Goal: Check status

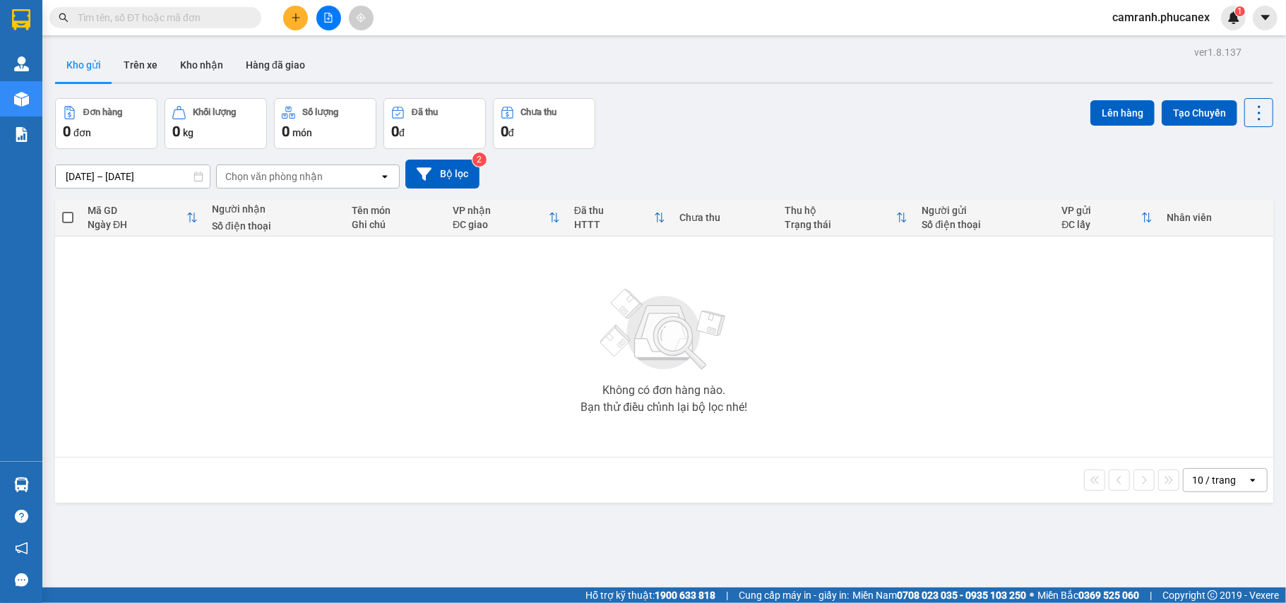
click at [184, 37] on main "ver 1.8.137 Kho gửi Trên xe Kho nhận Hàng đã giao Đơn hàng 0 đơn Khối lượng 0 k…" at bounding box center [643, 294] width 1286 height 588
click at [181, 29] on div "Kết quả tìm kiếm ( 0 ) Bộ lọc Ngày tạo đơn gần nhất No Data" at bounding box center [137, 18] width 275 height 25
click at [179, 20] on input "text" at bounding box center [161, 18] width 167 height 16
paste input "Q51108250063"
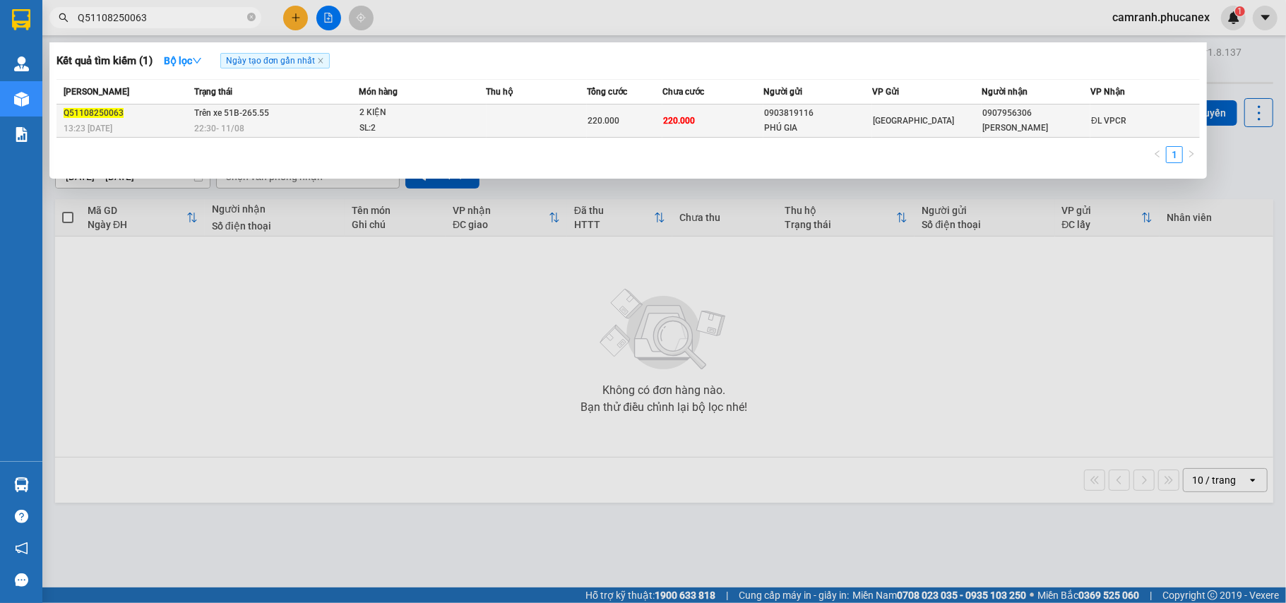
type input "Q51108250063"
click at [439, 129] on div "SL: 2" at bounding box center [412, 129] width 106 height 16
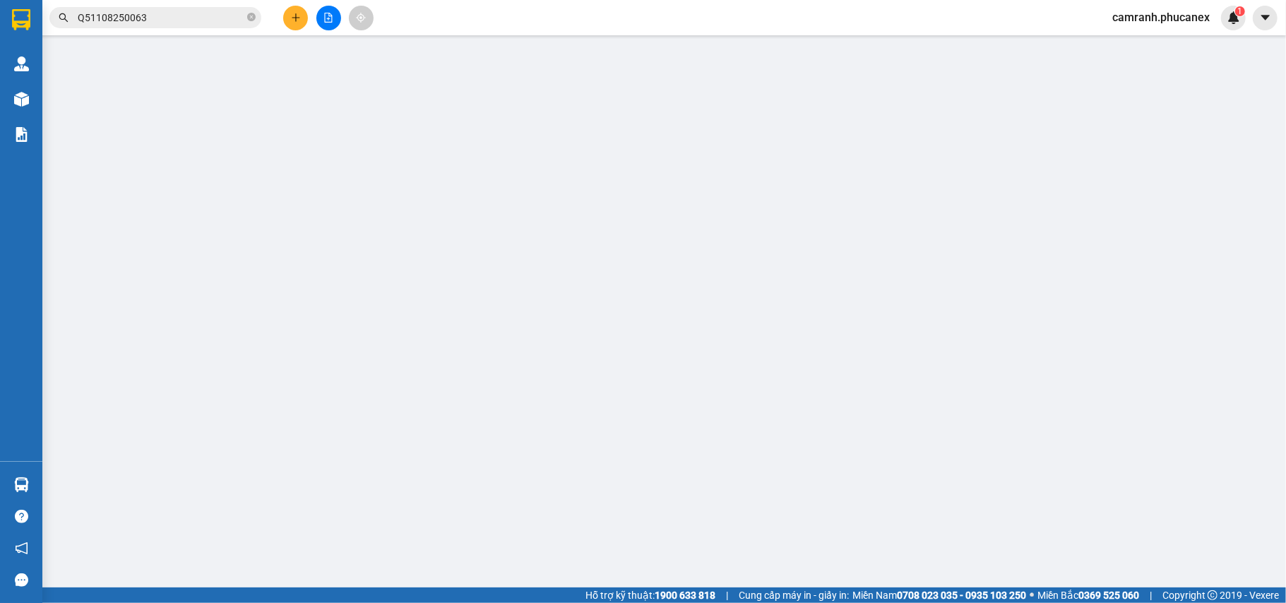
type input "0903819116"
type input "PHÚ GIA"
type input "0907956306"
type input "[PERSON_NAME]"
type input "220.000"
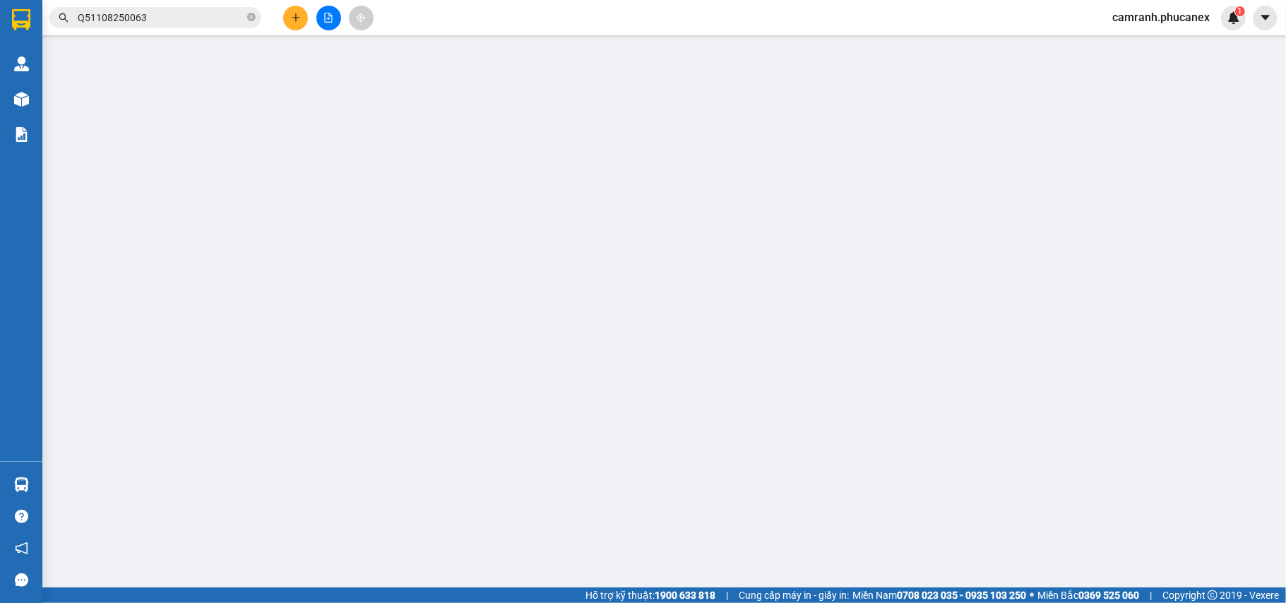
type input "220.000"
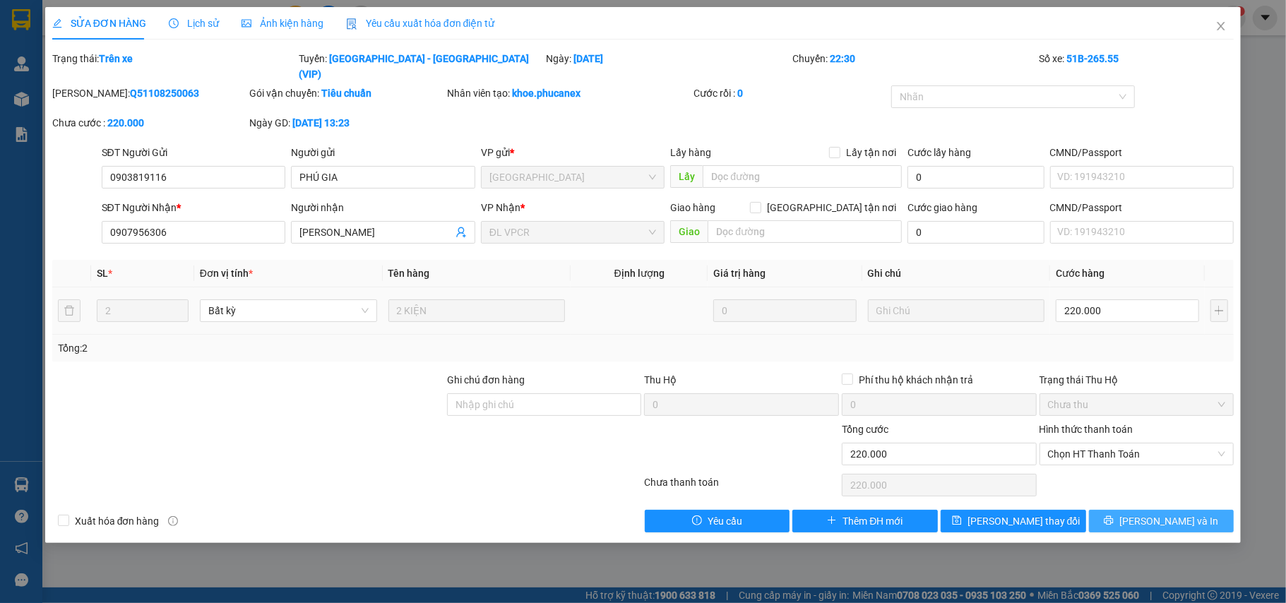
click at [1114, 515] on icon "printer" at bounding box center [1109, 520] width 10 height 10
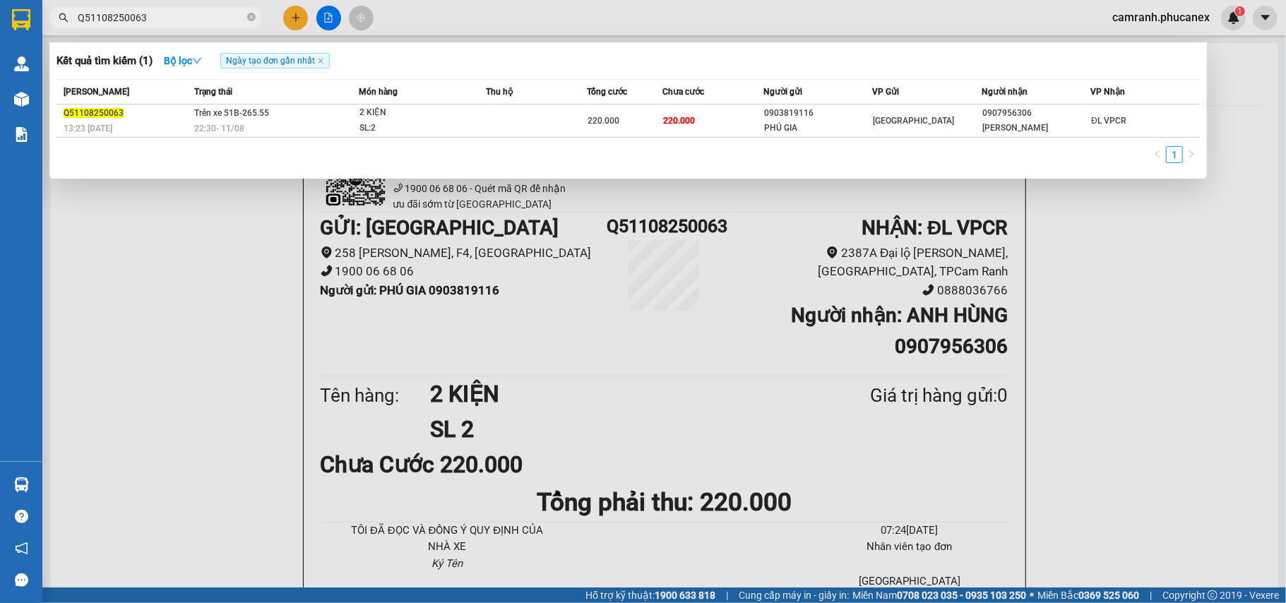
click at [212, 17] on input "Q51108250063" at bounding box center [161, 18] width 167 height 16
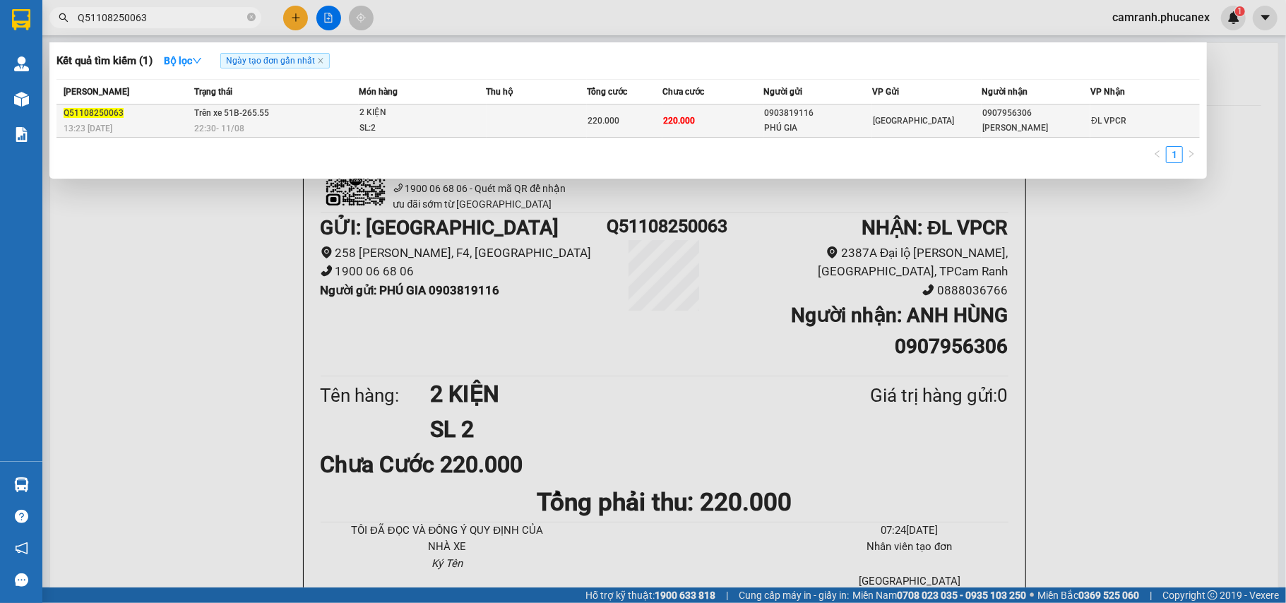
click at [210, 109] on span "Trên xe 51B-265.55" at bounding box center [231, 113] width 75 height 10
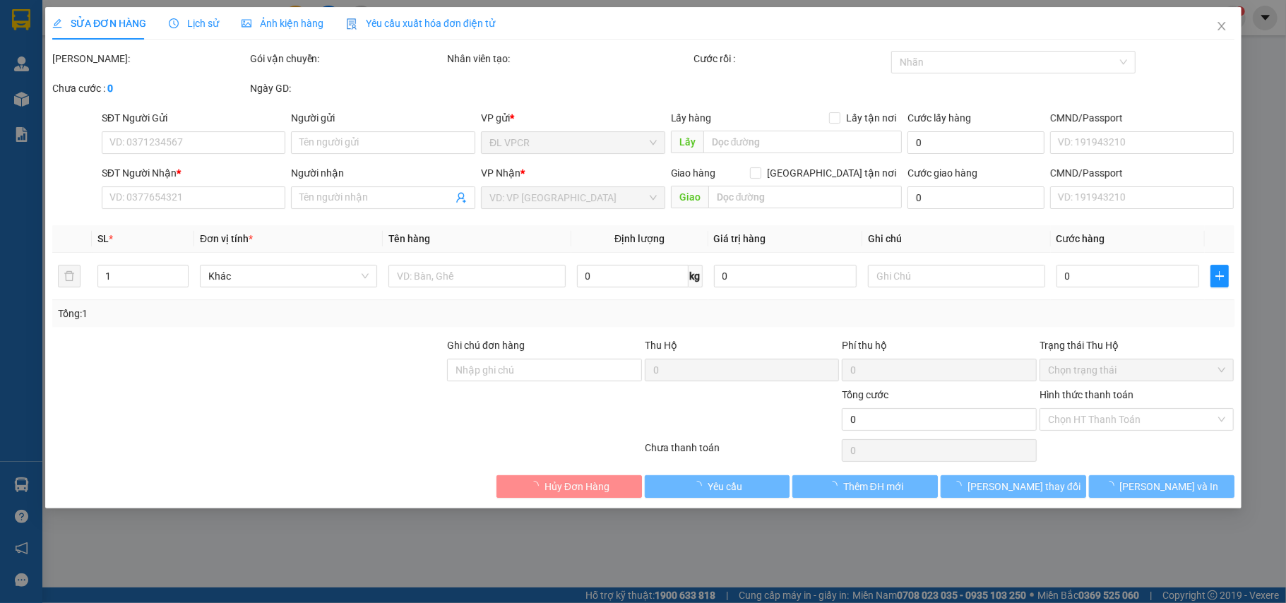
type input "0903819116"
type input "PHÚ GIA"
type input "0907956306"
type input "[PERSON_NAME]"
type input "220.000"
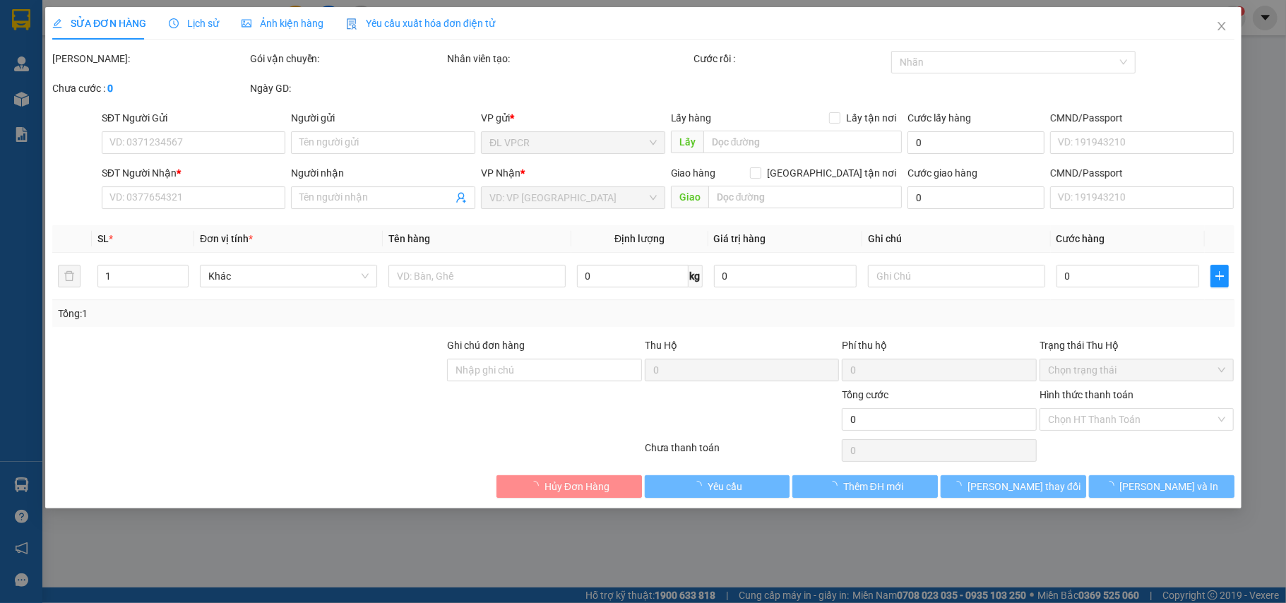
type input "220.000"
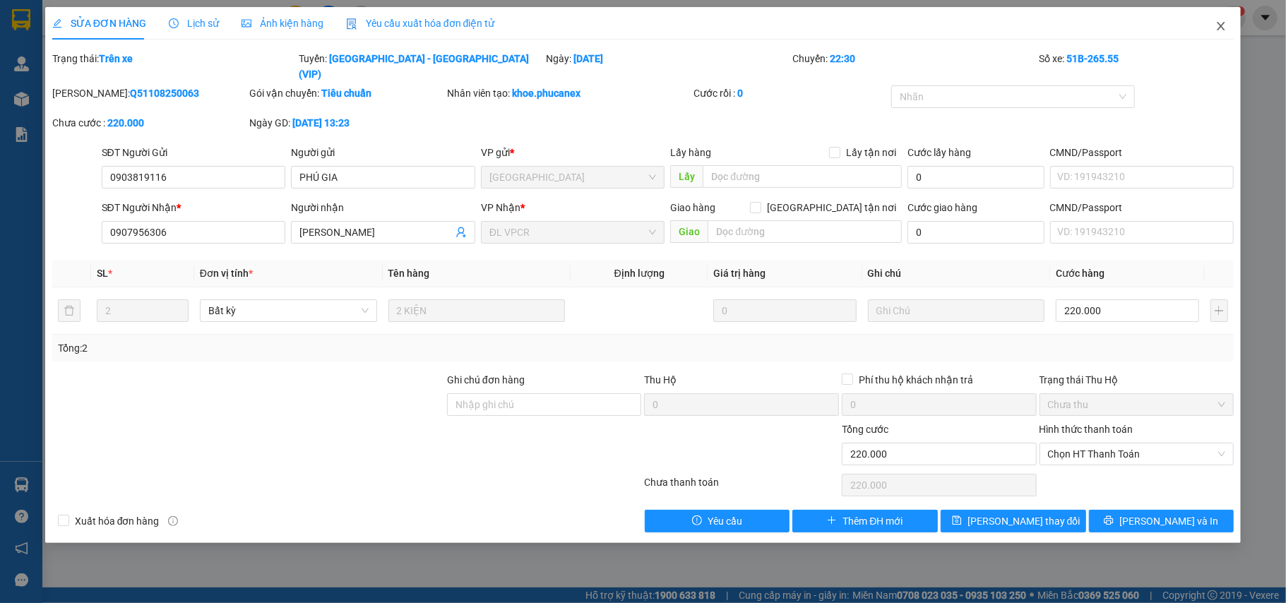
click at [1212, 32] on span "Close" at bounding box center [1221, 27] width 40 height 40
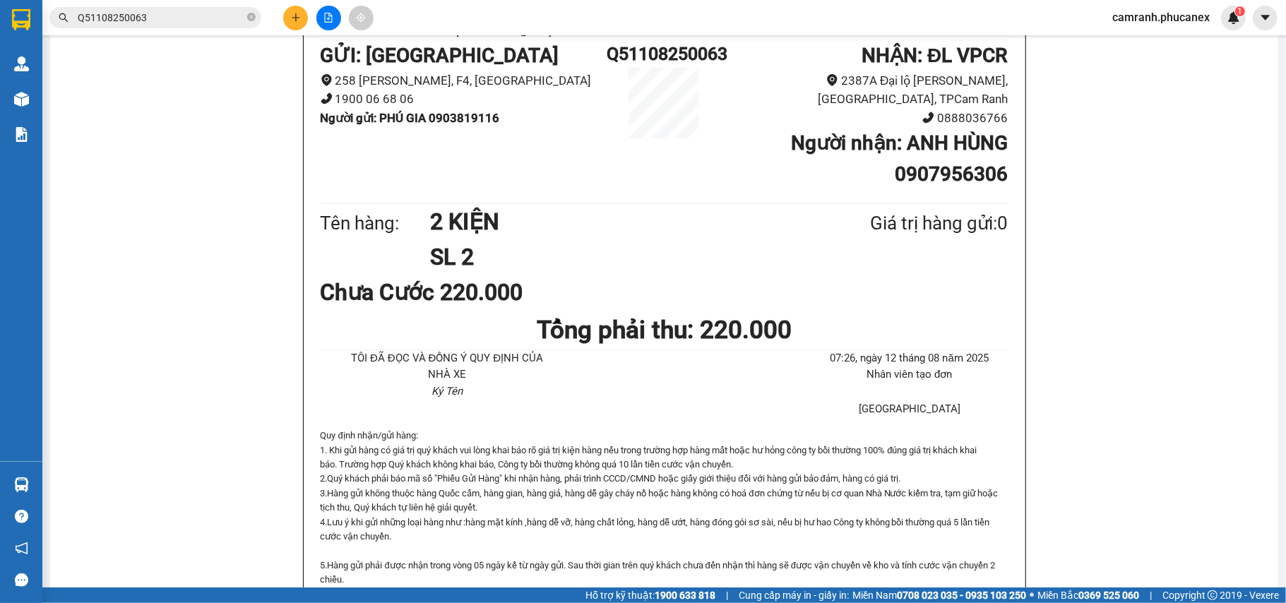
scroll to position [188, 0]
